Goal: Navigation & Orientation: Find specific page/section

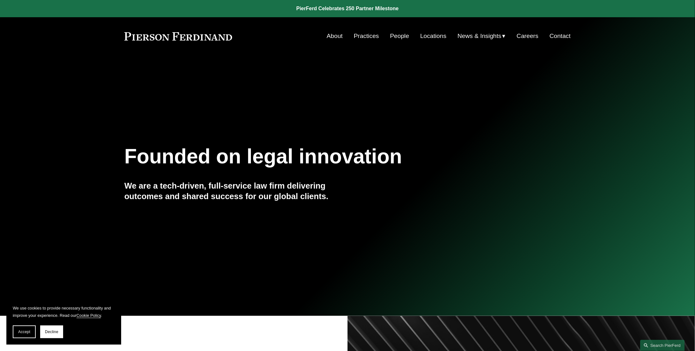
click at [423, 38] on link "Locations" at bounding box center [433, 36] width 26 height 12
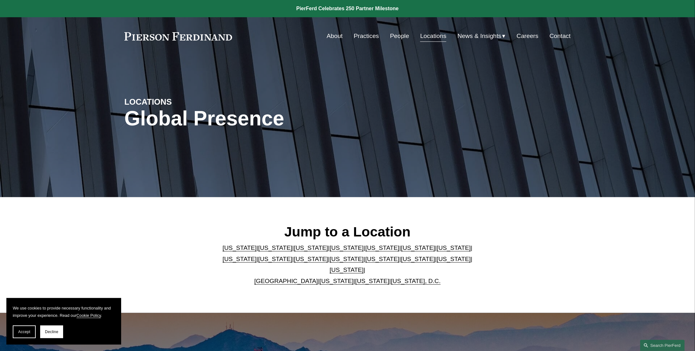
click at [399, 37] on link "People" at bounding box center [399, 36] width 19 height 12
